Goal: Task Accomplishment & Management: Manage account settings

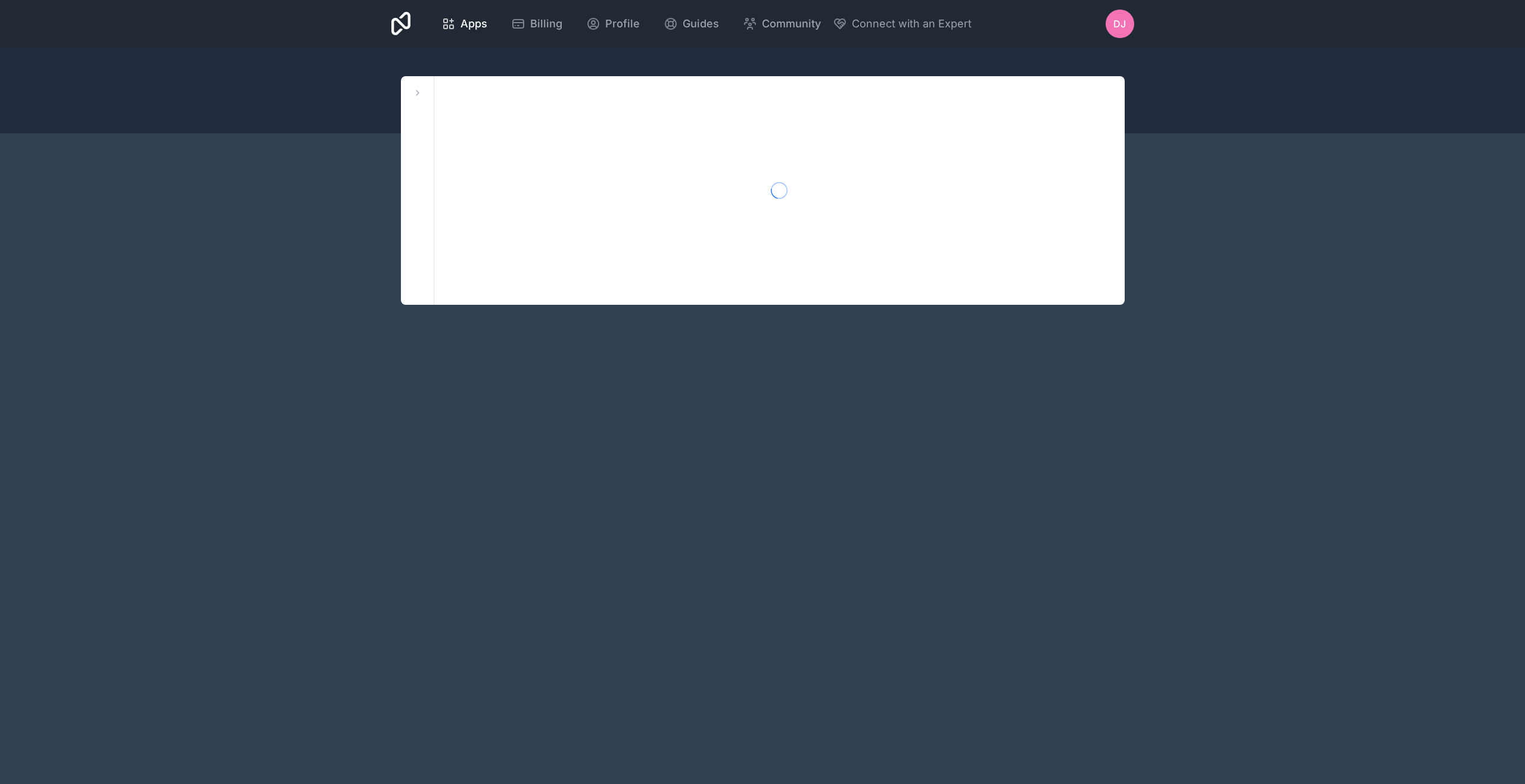
click at [416, 88] on icon at bounding box center [418, 93] width 9 height 9
click at [444, 133] on link "[PERSON_NAME]-workspace" at bounding box center [477, 139] width 133 height 21
click at [537, 138] on icon at bounding box center [533, 139] width 9 height 9
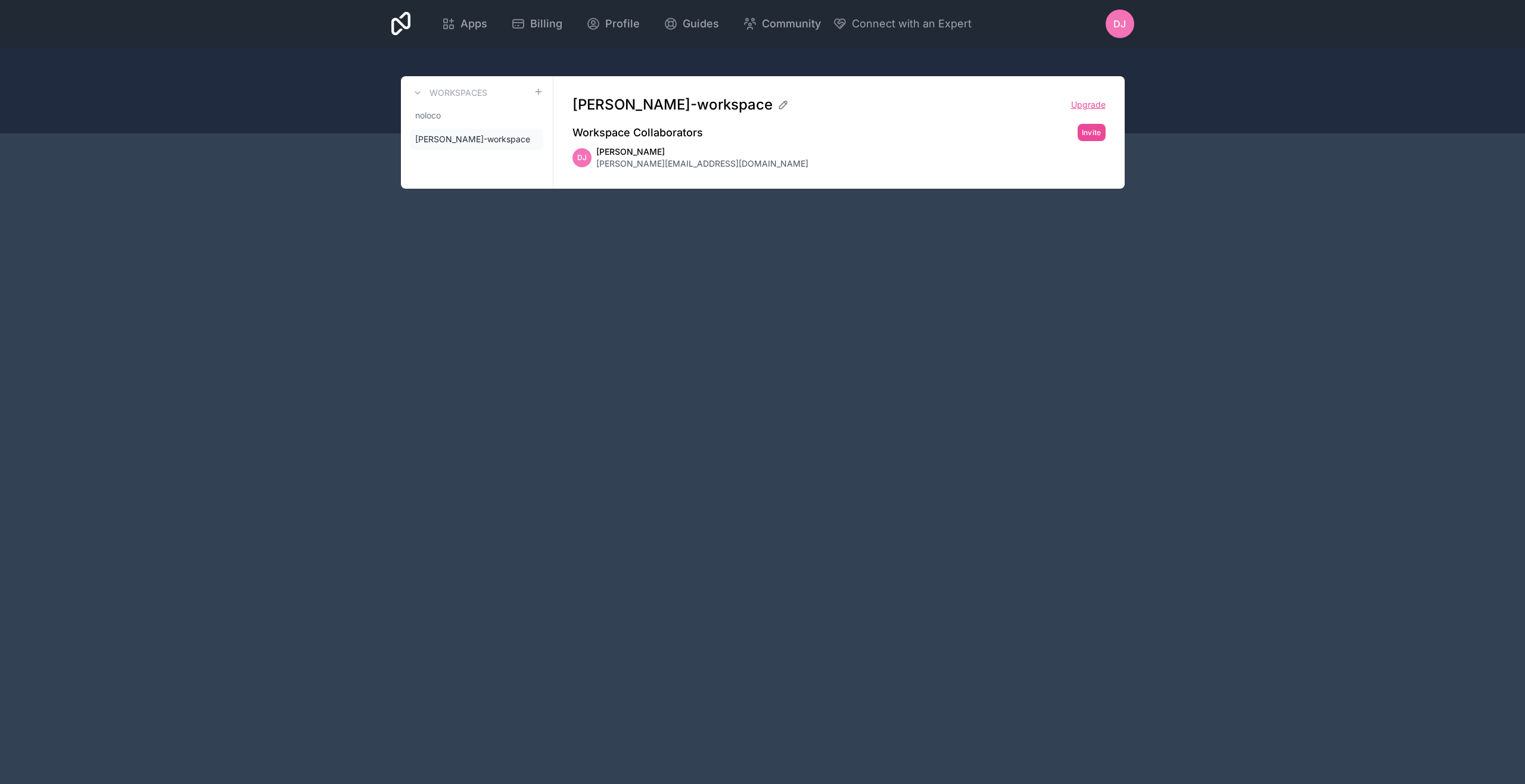
click at [1076, 109] on link "Upgrade" at bounding box center [1088, 105] width 34 height 12
